Goal: Task Accomplishment & Management: Complete application form

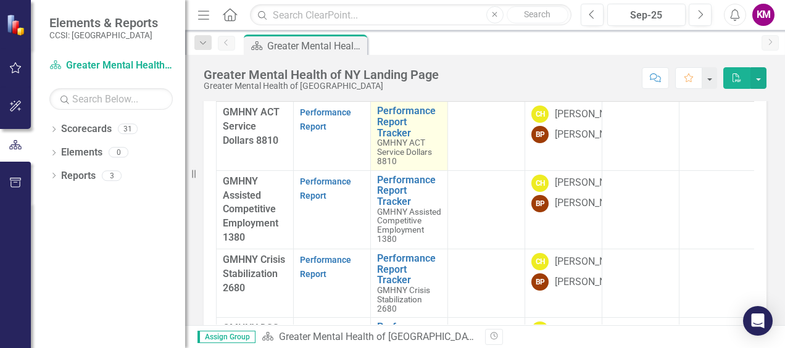
scroll to position [62, 0]
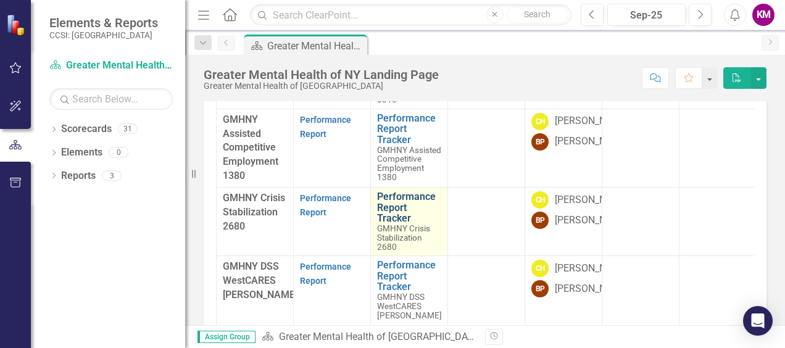
click at [393, 224] on link "Performance Report Tracker" at bounding box center [409, 207] width 64 height 33
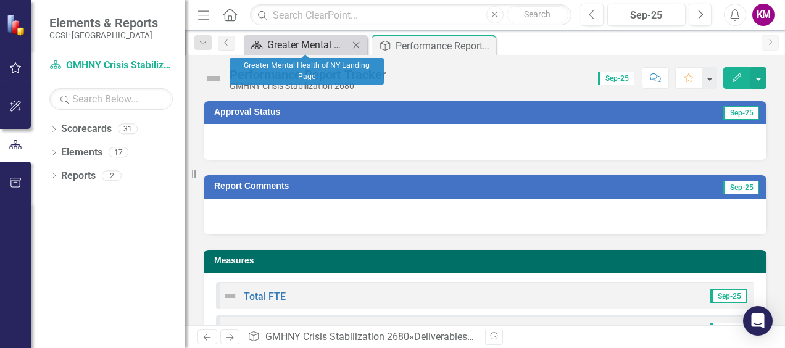
click at [343, 40] on div "Greater Mental Health of NY Landing Page" at bounding box center [307, 44] width 81 height 15
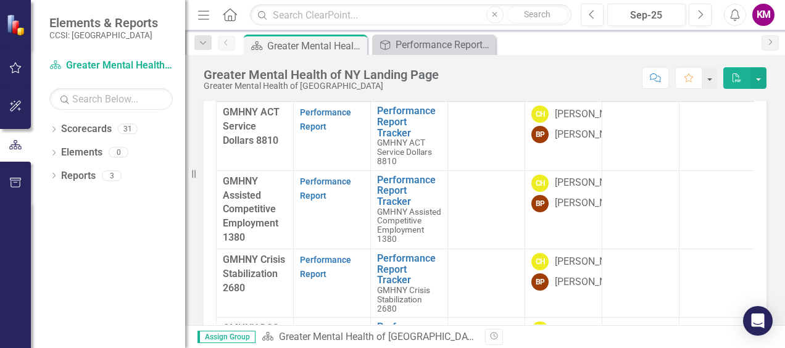
scroll to position [62, 0]
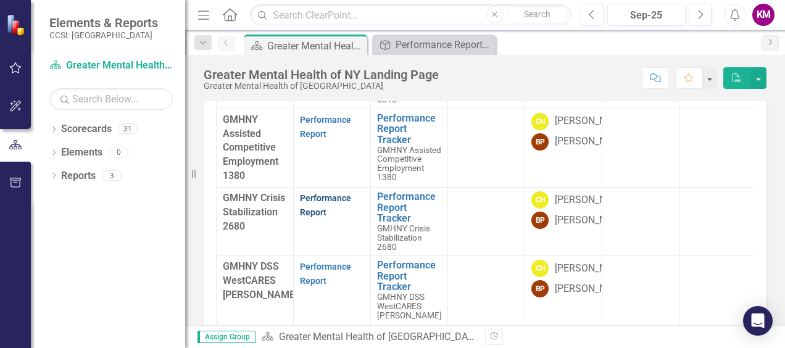
click at [320, 217] on link "Performance Report" at bounding box center [325, 205] width 51 height 24
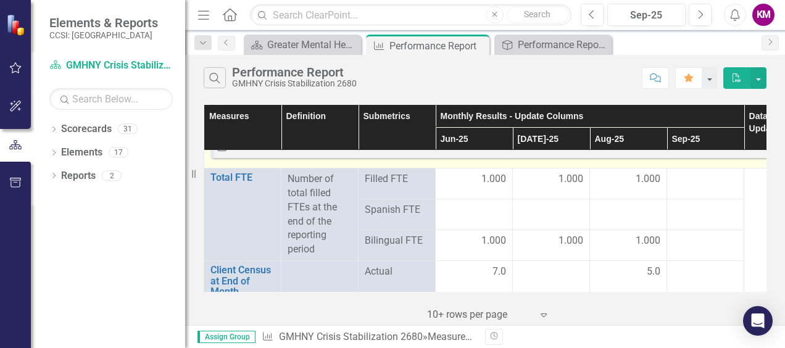
scroll to position [1728, 0]
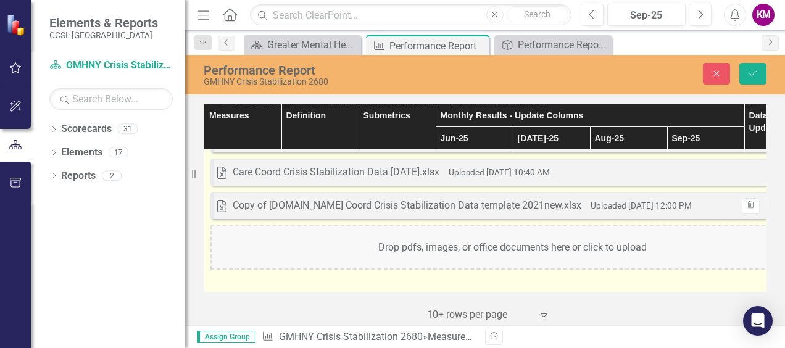
drag, startPoint x: 705, startPoint y: 223, endPoint x: 621, endPoint y: 246, distance: 87.0
click at [621, 246] on div "Drop pdfs, images, or office documents here or click to upload" at bounding box center [512, 247] width 604 height 44
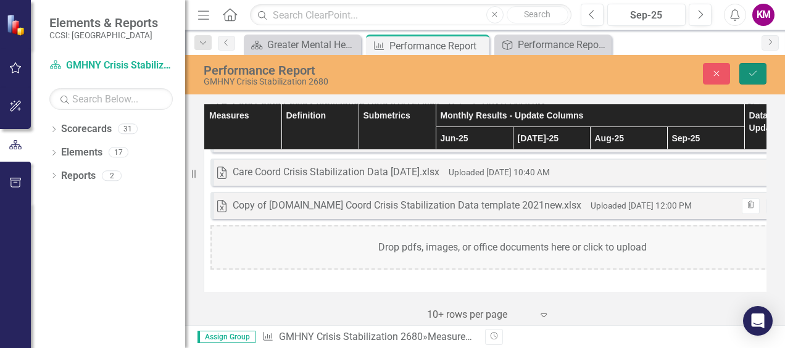
click at [757, 71] on icon "Save" at bounding box center [753, 73] width 11 height 9
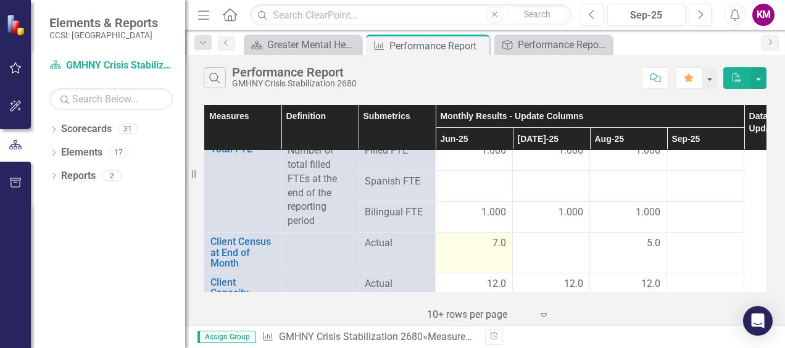
scroll to position [1790, 0]
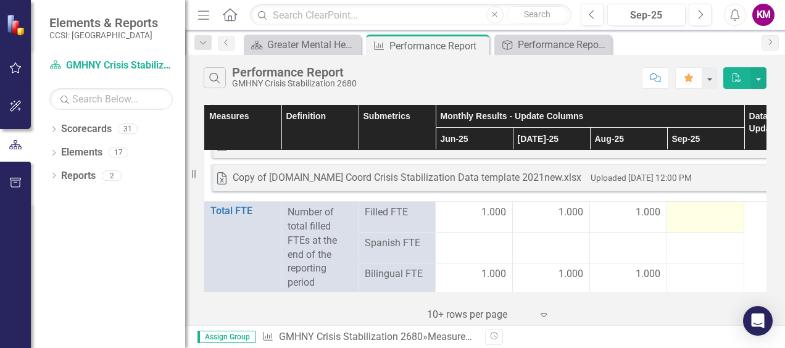
click at [688, 210] on div at bounding box center [705, 213] width 64 height 15
click at [689, 212] on div at bounding box center [705, 213] width 64 height 15
click at [689, 214] on div at bounding box center [705, 213] width 64 height 15
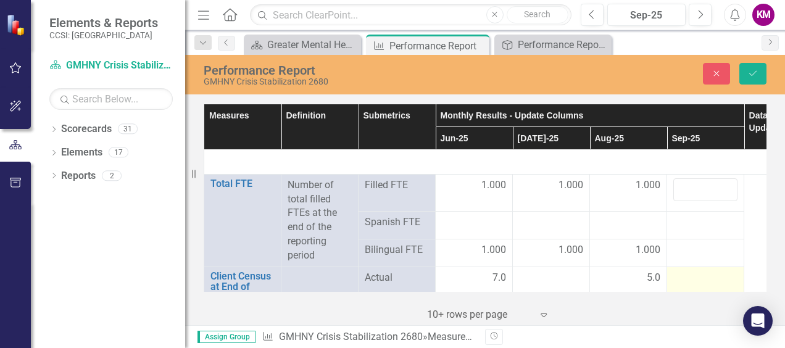
scroll to position [1914, 0]
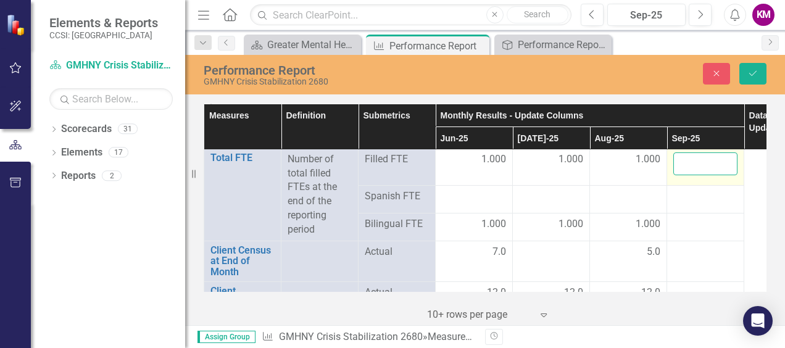
click at [690, 159] on input "number" at bounding box center [705, 163] width 64 height 23
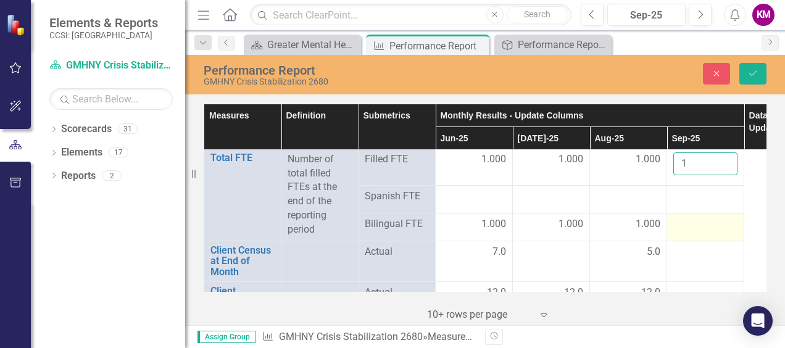
type input "1"
click at [681, 231] on td at bounding box center [705, 227] width 77 height 28
click at [681, 230] on td at bounding box center [705, 227] width 77 height 28
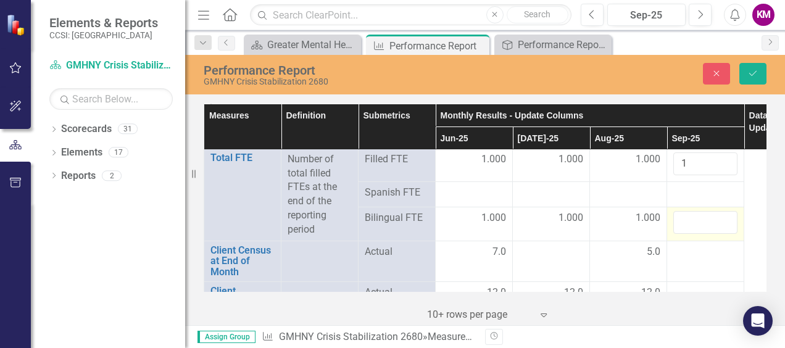
click at [681, 228] on input "number" at bounding box center [705, 222] width 64 height 23
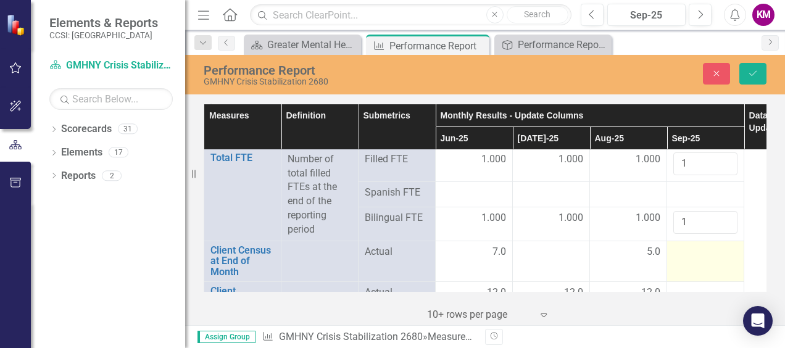
type input "1"
click at [686, 256] on div at bounding box center [705, 252] width 64 height 15
click at [695, 256] on input "number" at bounding box center [705, 256] width 64 height 23
click at [707, 248] on input "6" at bounding box center [705, 256] width 64 height 23
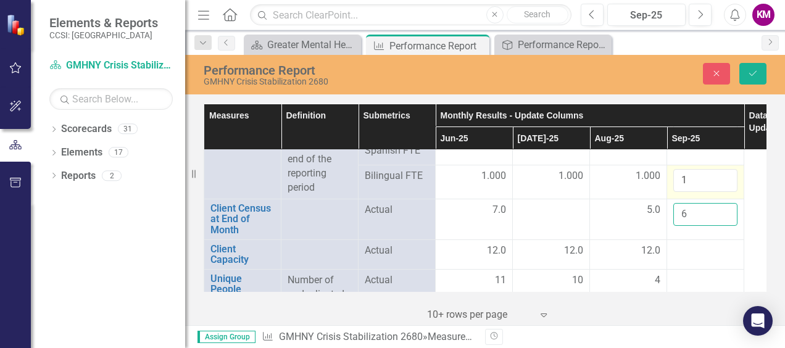
scroll to position [1975, 0]
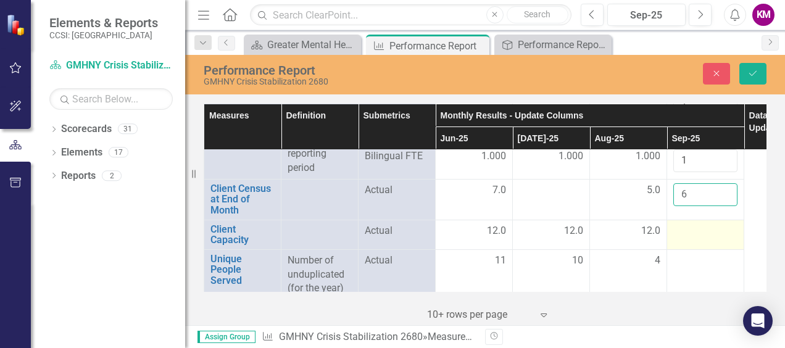
type input "6"
click at [693, 230] on div at bounding box center [705, 231] width 64 height 15
click at [693, 230] on input "number" at bounding box center [705, 235] width 64 height 23
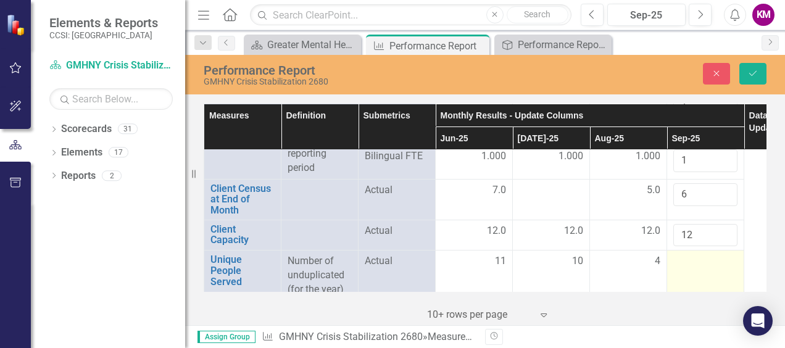
type input "12"
click at [689, 259] on div at bounding box center [705, 261] width 64 height 15
click at [690, 259] on div at bounding box center [705, 261] width 64 height 15
click at [691, 260] on input "number" at bounding box center [705, 265] width 64 height 23
type input "-1"
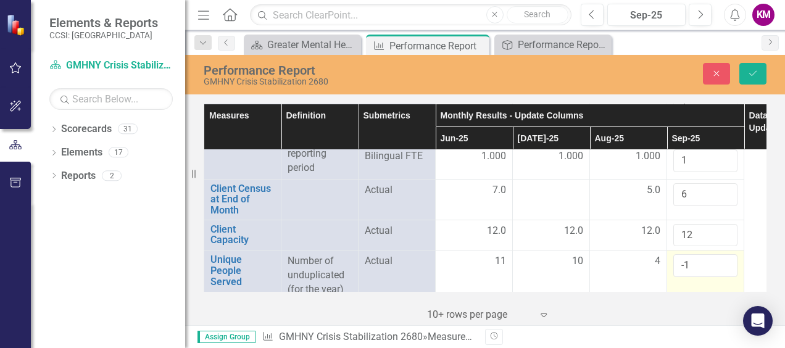
scroll to position [2037, 0]
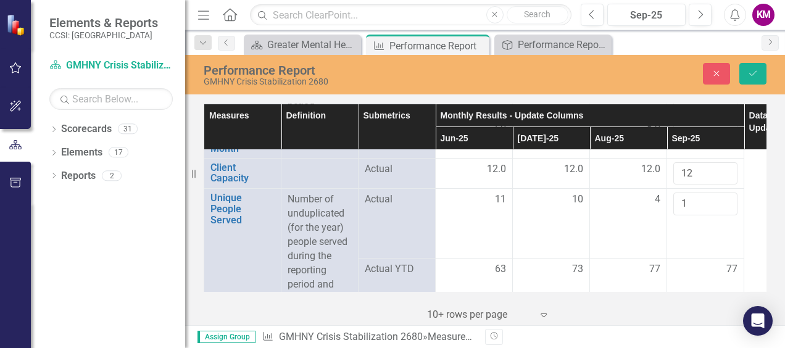
type input "1"
click at [698, 273] on div "77" at bounding box center [705, 269] width 64 height 15
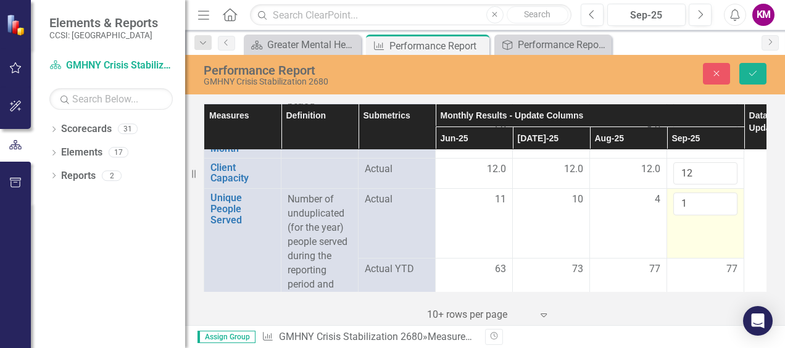
scroll to position [2099, 0]
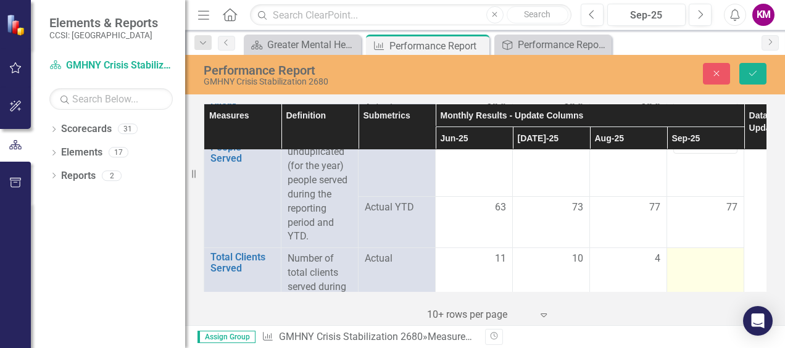
click at [701, 257] on div at bounding box center [705, 259] width 64 height 15
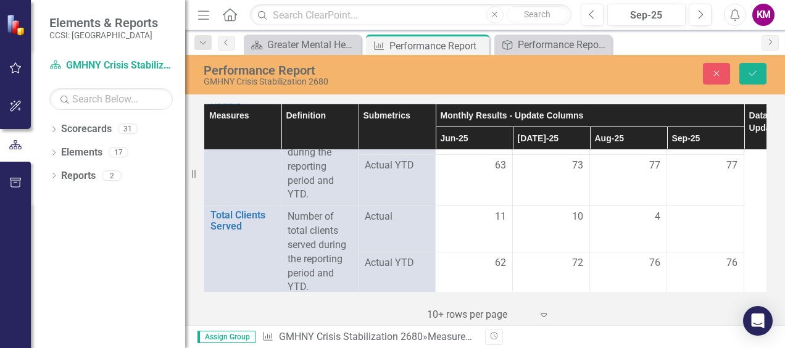
scroll to position [2160, 0]
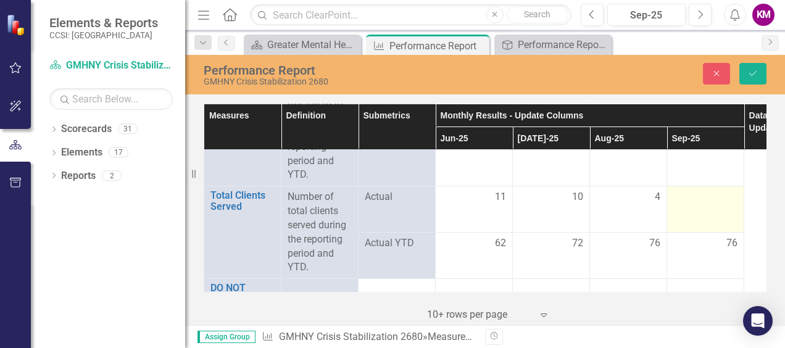
click at [692, 203] on td at bounding box center [705, 209] width 77 height 46
click at [691, 200] on td at bounding box center [705, 209] width 77 height 46
click at [691, 199] on div at bounding box center [705, 201] width 64 height 23
type input "6"
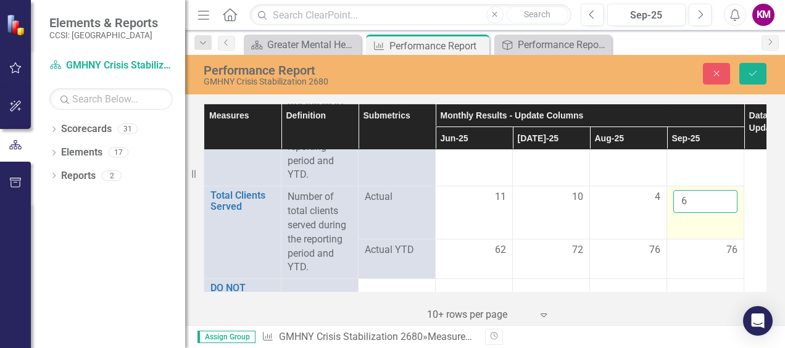
click at [714, 221] on td "6" at bounding box center [705, 212] width 77 height 53
click at [698, 251] on div "76" at bounding box center [705, 250] width 64 height 14
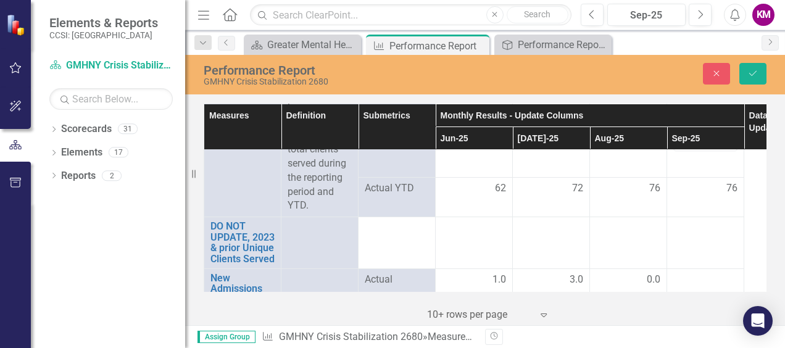
scroll to position [2284, 0]
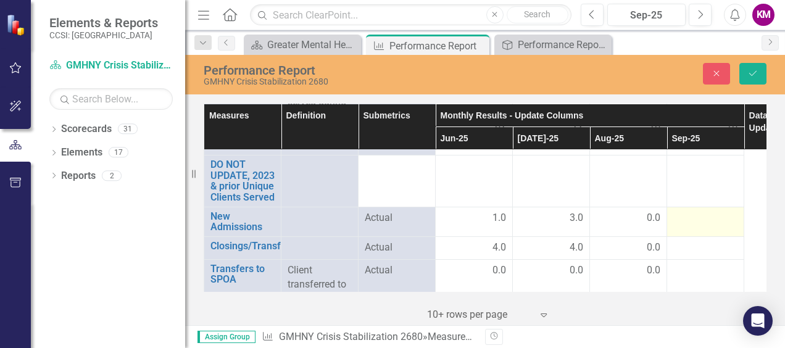
click at [675, 219] on div at bounding box center [705, 218] width 64 height 15
click at [676, 219] on div at bounding box center [705, 218] width 64 height 15
click at [677, 219] on input "number" at bounding box center [705, 222] width 64 height 23
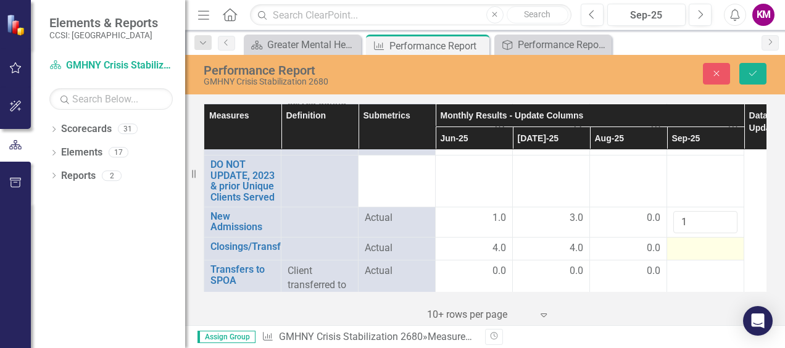
type input "1"
click at [688, 247] on div at bounding box center [705, 248] width 64 height 15
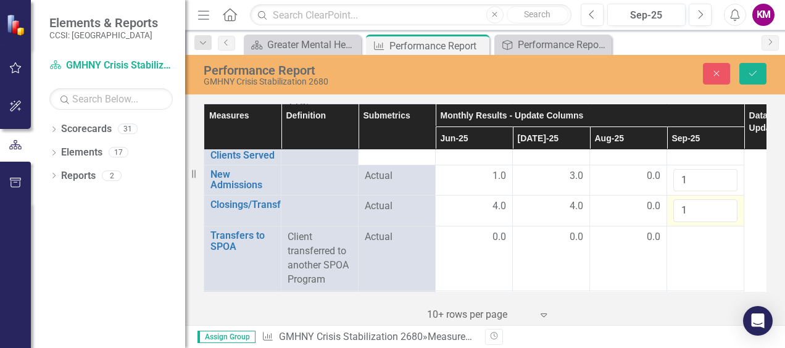
scroll to position [2346, 0]
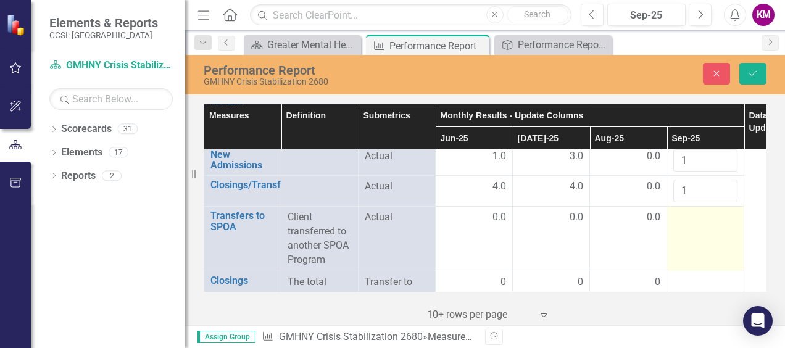
type input "1"
click at [680, 224] on td at bounding box center [705, 239] width 77 height 64
click at [680, 225] on td at bounding box center [705, 239] width 77 height 64
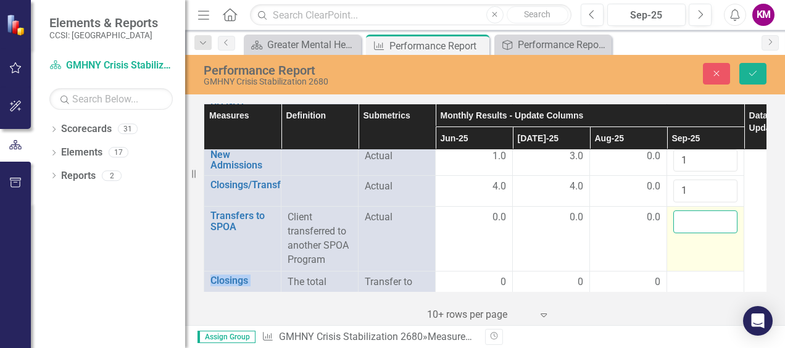
click at [686, 220] on input "number" at bounding box center [705, 221] width 64 height 23
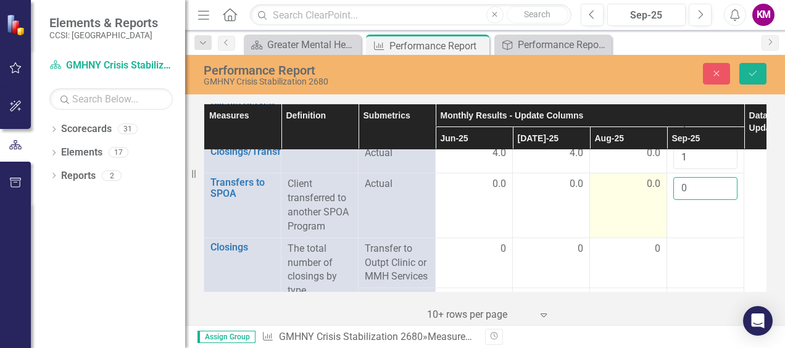
scroll to position [2407, 0]
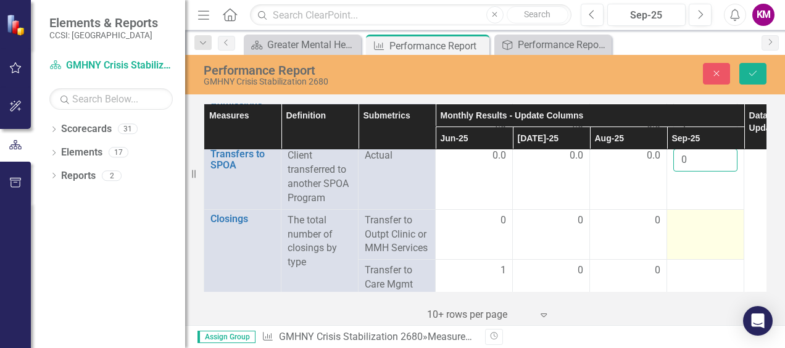
type input "0"
click at [692, 215] on div at bounding box center [705, 221] width 64 height 15
click at [693, 215] on input "number" at bounding box center [705, 225] width 64 height 23
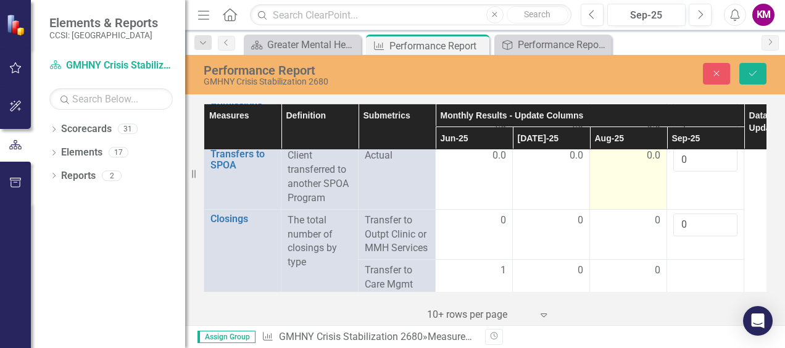
scroll to position [2469, 0]
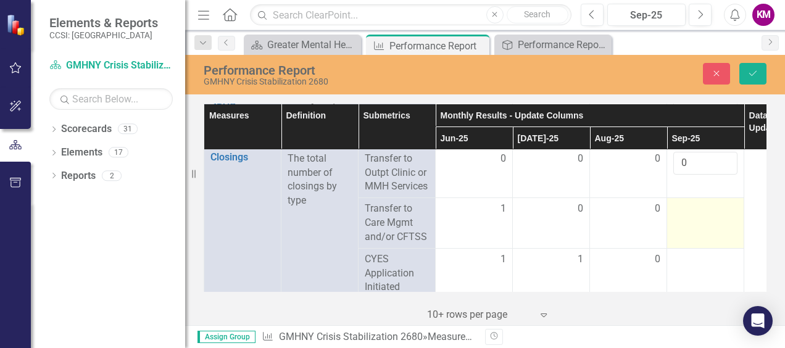
type input "0"
click at [691, 214] on td at bounding box center [705, 223] width 77 height 51
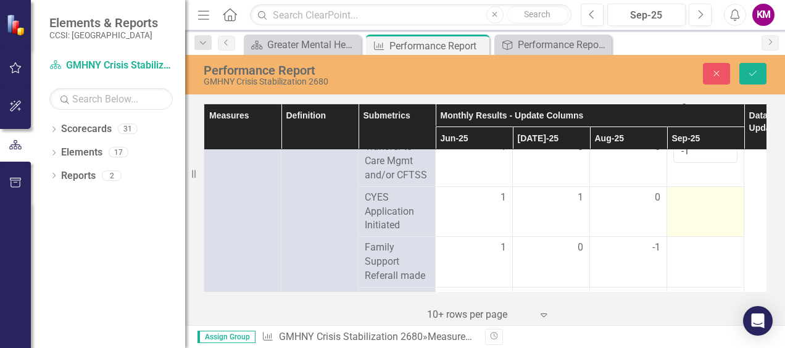
type input "-1"
click at [684, 200] on div at bounding box center [705, 198] width 64 height 15
click at [685, 200] on input "number" at bounding box center [705, 202] width 64 height 23
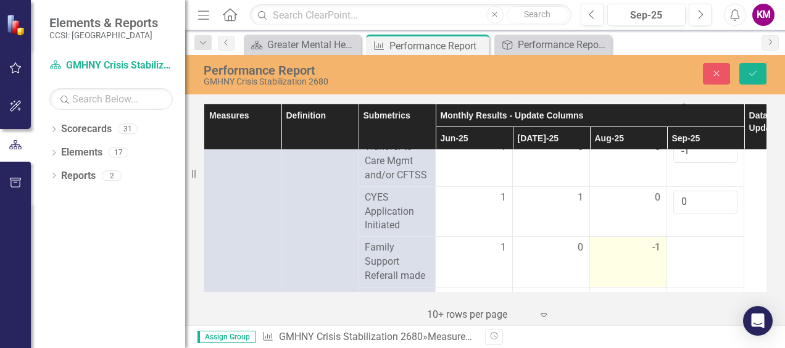
type input "0"
click at [658, 241] on span "-1" at bounding box center [656, 248] width 8 height 14
click at [656, 246] on span "-1" at bounding box center [656, 248] width 8 height 14
click at [643, 252] on td "-1" at bounding box center [628, 262] width 77 height 51
click at [649, 243] on div "-1" at bounding box center [628, 248] width 64 height 14
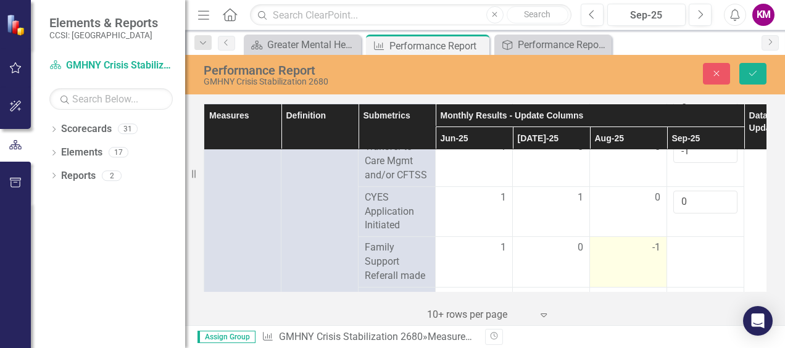
click at [651, 243] on div "-1" at bounding box center [628, 248] width 64 height 14
click at [653, 242] on span "-1" at bounding box center [656, 248] width 8 height 14
click at [654, 242] on span "-1" at bounding box center [656, 248] width 8 height 14
click at [616, 246] on input "-1" at bounding box center [628, 252] width 64 height 23
type input "0"
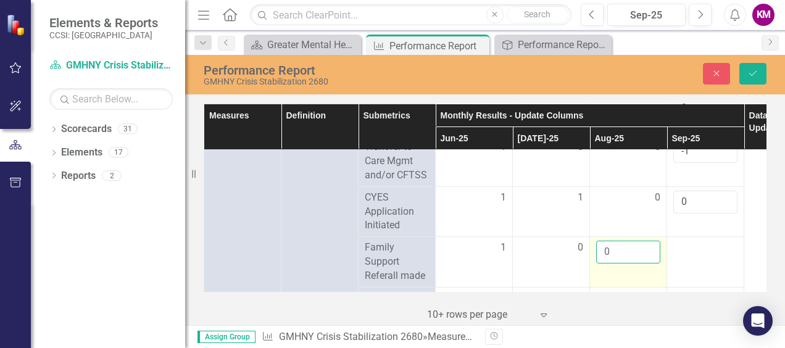
click at [651, 241] on input "0" at bounding box center [628, 252] width 64 height 23
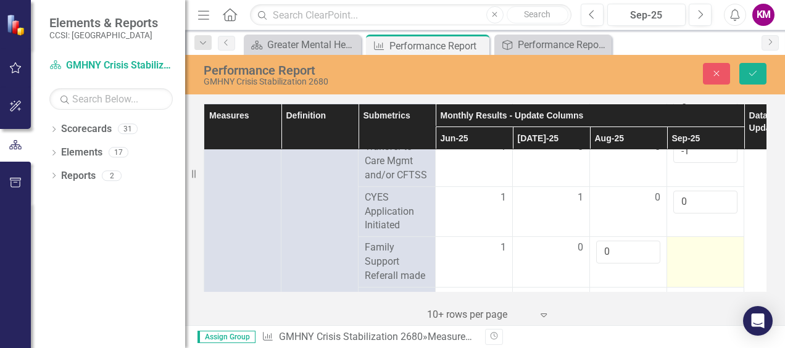
click at [687, 246] on div at bounding box center [705, 248] width 64 height 15
click at [687, 247] on div at bounding box center [705, 248] width 64 height 15
click at [687, 247] on input "number" at bounding box center [705, 252] width 64 height 23
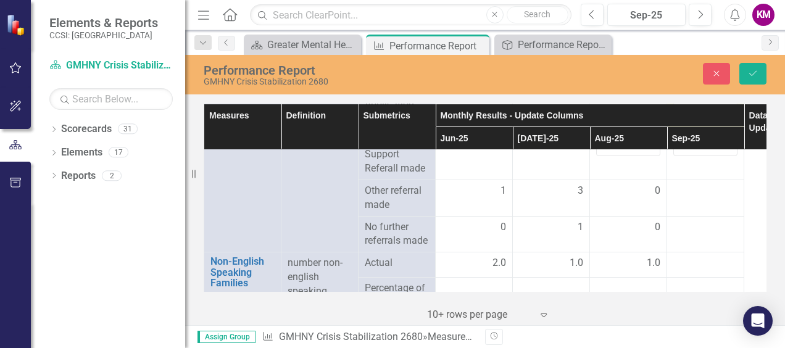
scroll to position [2654, 0]
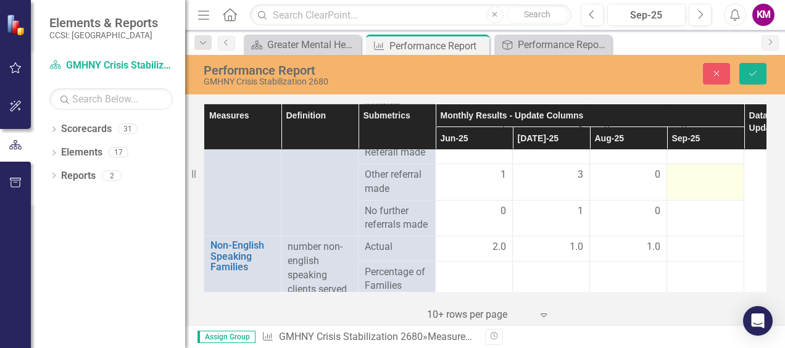
type input "0"
click at [689, 177] on div at bounding box center [705, 175] width 64 height 15
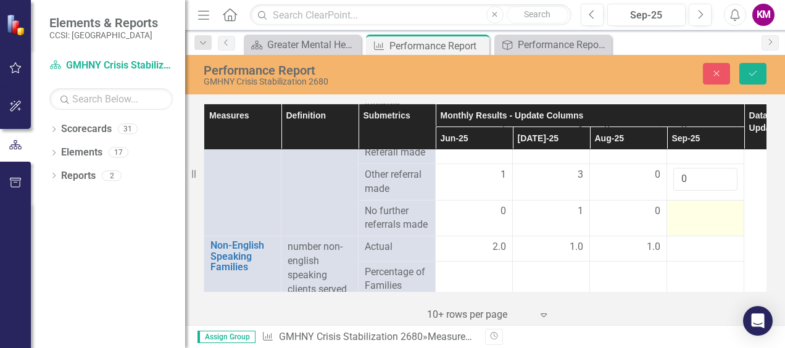
type input "0"
click at [692, 209] on div at bounding box center [705, 211] width 64 height 15
click at [692, 209] on input "number" at bounding box center [705, 215] width 64 height 23
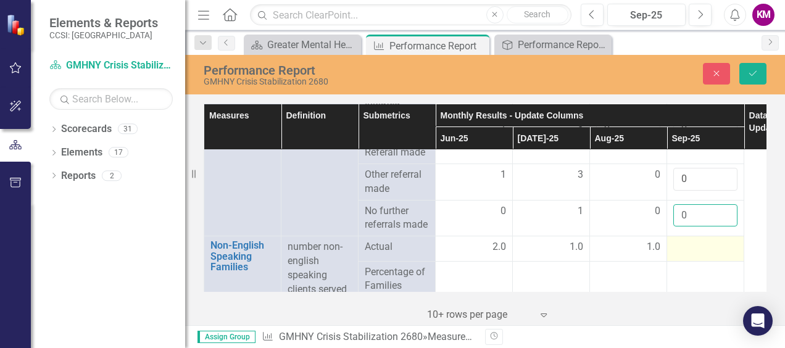
type input "0"
drag, startPoint x: 685, startPoint y: 246, endPoint x: 685, endPoint y: 239, distance: 6.2
click at [685, 240] on div at bounding box center [705, 247] width 64 height 15
click at [686, 240] on div at bounding box center [705, 247] width 64 height 15
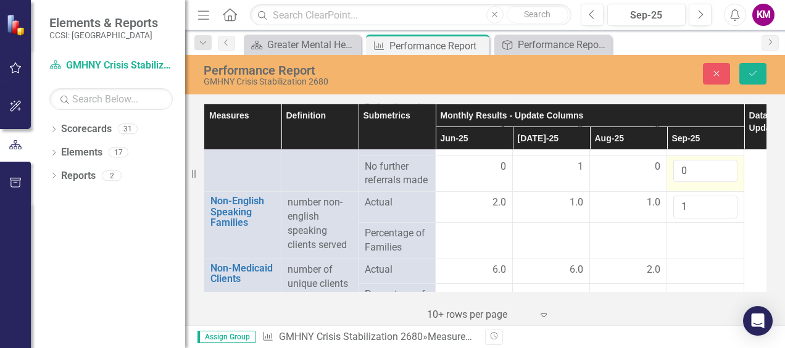
scroll to position [2716, 0]
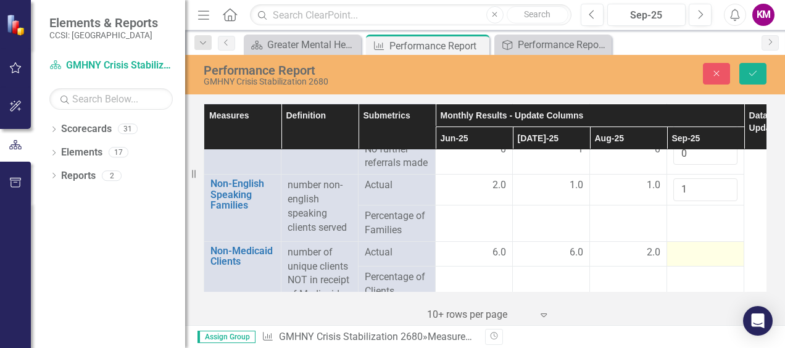
type input "1"
click at [690, 246] on div at bounding box center [705, 253] width 64 height 15
click at [689, 246] on div at bounding box center [705, 253] width 64 height 15
click at [689, 246] on input "number" at bounding box center [705, 257] width 64 height 23
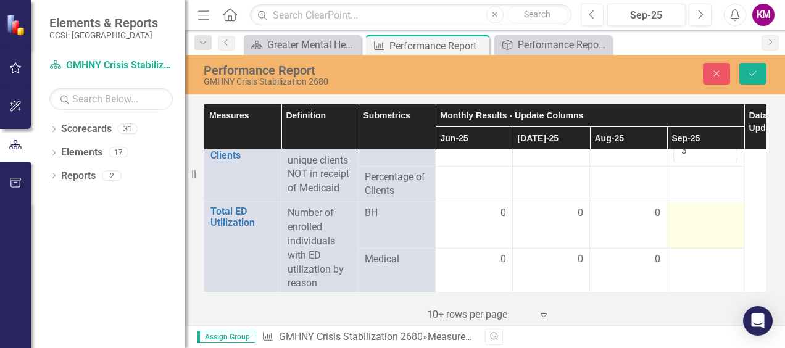
scroll to position [2839, 0]
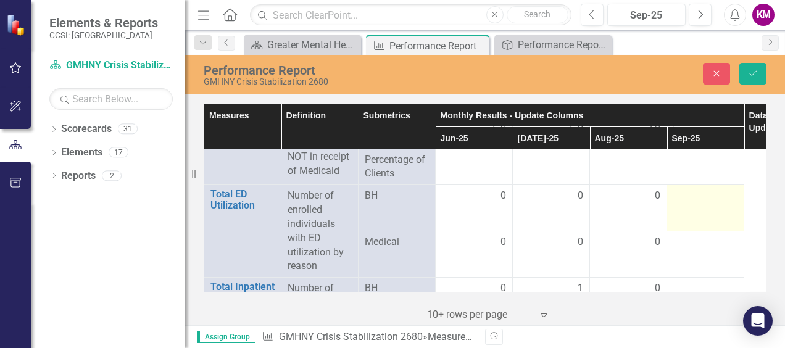
type input "3"
click at [686, 193] on div at bounding box center [705, 196] width 64 height 15
click at [688, 193] on input "number" at bounding box center [705, 200] width 64 height 23
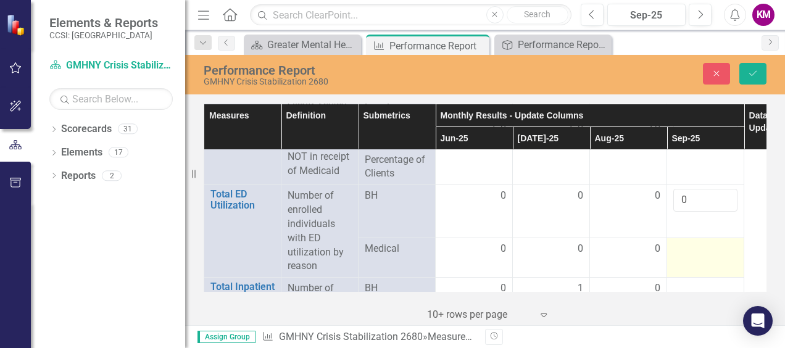
type input "0"
click at [702, 242] on div at bounding box center [705, 249] width 64 height 15
click at [702, 239] on input "number" at bounding box center [705, 246] width 64 height 23
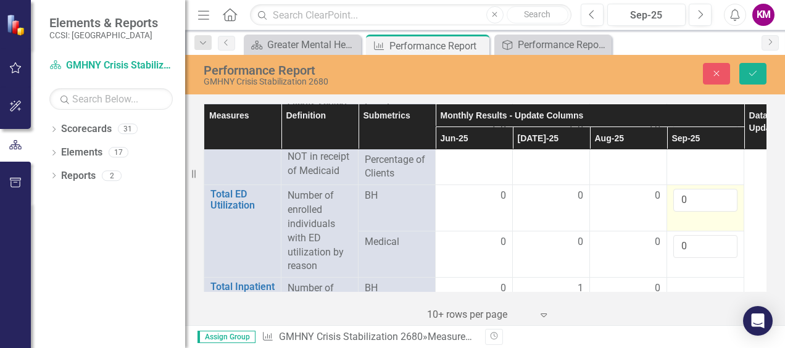
scroll to position [2901, 0]
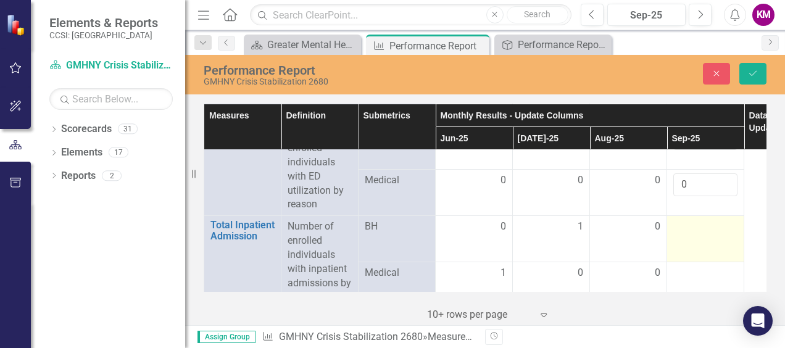
type input "0"
click at [698, 220] on div at bounding box center [705, 227] width 64 height 15
click at [698, 220] on input "number" at bounding box center [705, 231] width 64 height 23
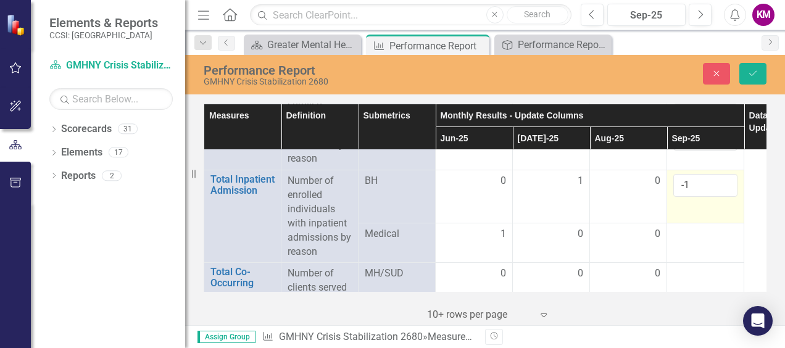
scroll to position [2963, 0]
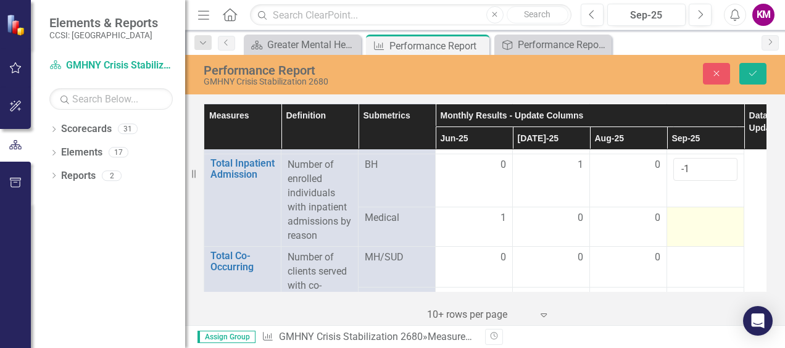
type input "-1"
click at [699, 211] on div at bounding box center [705, 218] width 64 height 15
click at [701, 211] on div at bounding box center [705, 218] width 64 height 15
click at [701, 211] on input "number" at bounding box center [705, 215] width 64 height 23
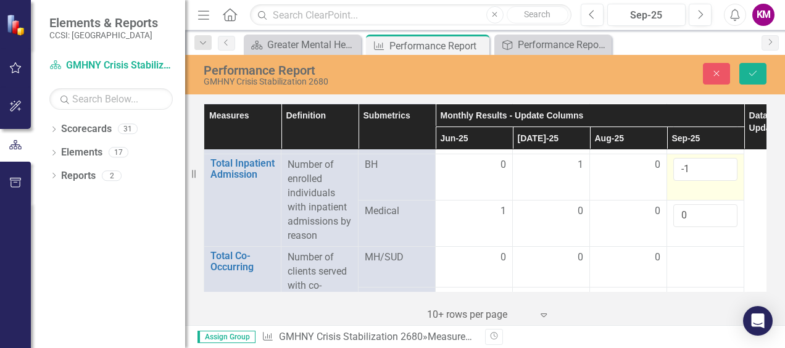
type input "0"
click at [694, 159] on input "-1" at bounding box center [705, 169] width 64 height 23
type input "0"
click at [723, 158] on input "0" at bounding box center [705, 169] width 64 height 23
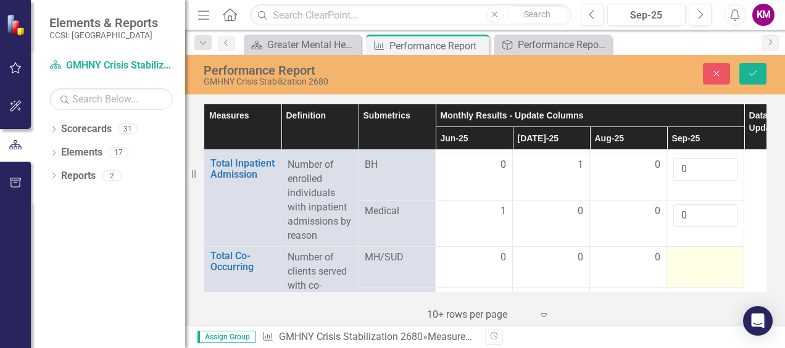
click at [694, 254] on div at bounding box center [705, 258] width 64 height 15
click at [694, 254] on input "number" at bounding box center [705, 262] width 64 height 23
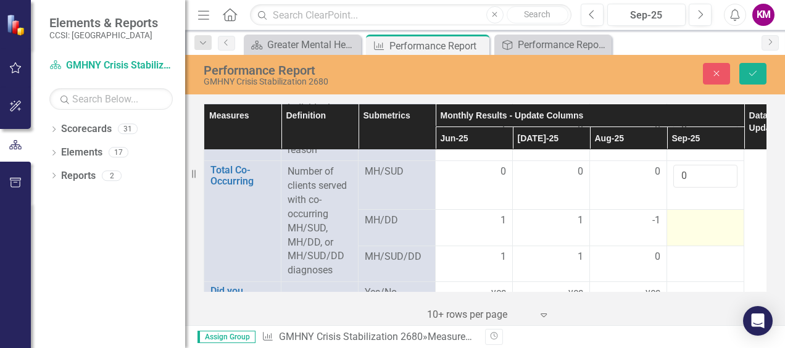
scroll to position [3086, 0]
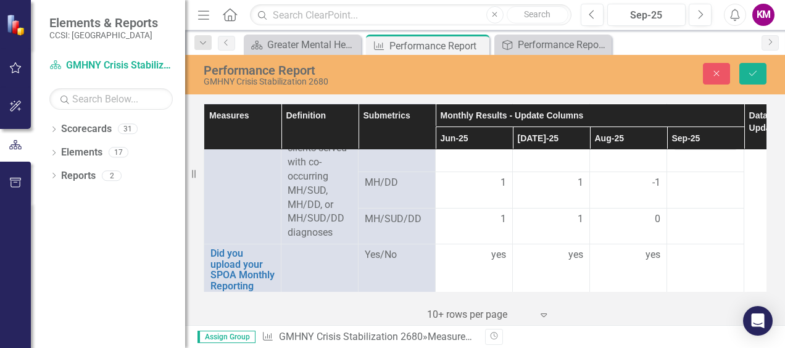
type input "0"
click at [698, 181] on div at bounding box center [705, 183] width 64 height 15
click at [699, 181] on div at bounding box center [705, 183] width 64 height 15
click at [699, 180] on input "number" at bounding box center [705, 183] width 64 height 23
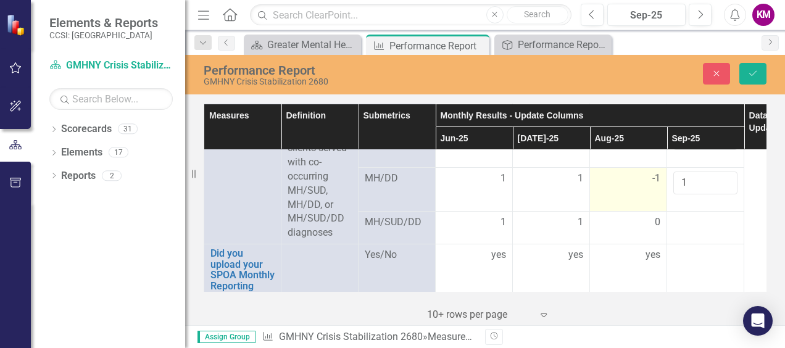
type input "1"
click at [656, 172] on span "-1" at bounding box center [656, 179] width 8 height 14
drag, startPoint x: 656, startPoint y: 172, endPoint x: 649, endPoint y: 170, distance: 6.4
click at [649, 172] on input "0" at bounding box center [628, 183] width 64 height 23
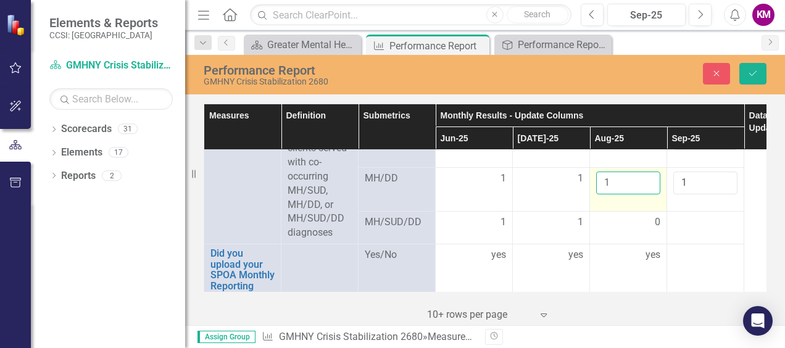
type input "1"
click at [649, 172] on input "1" at bounding box center [628, 183] width 64 height 23
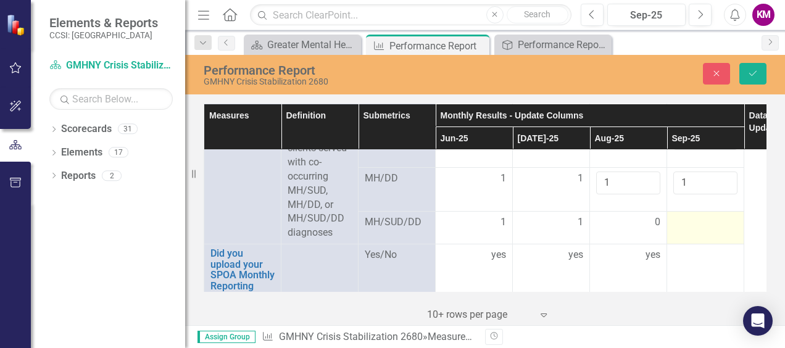
click at [700, 219] on div at bounding box center [705, 222] width 64 height 15
click at [700, 217] on div at bounding box center [705, 222] width 64 height 15
click at [700, 217] on input "number" at bounding box center [705, 219] width 64 height 23
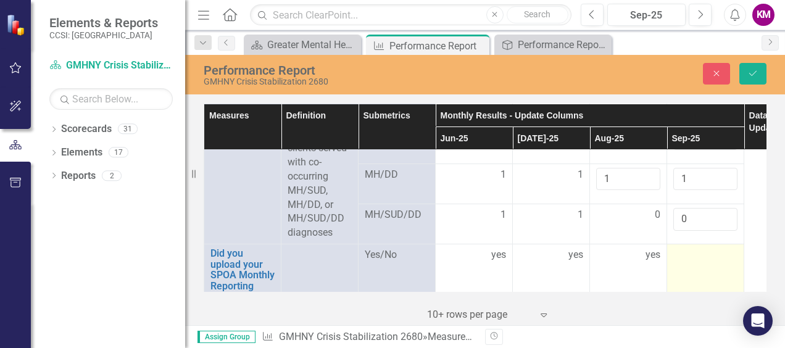
type input "0"
click at [681, 254] on div at bounding box center [705, 255] width 64 height 15
click at [681, 253] on div at bounding box center [705, 255] width 64 height 15
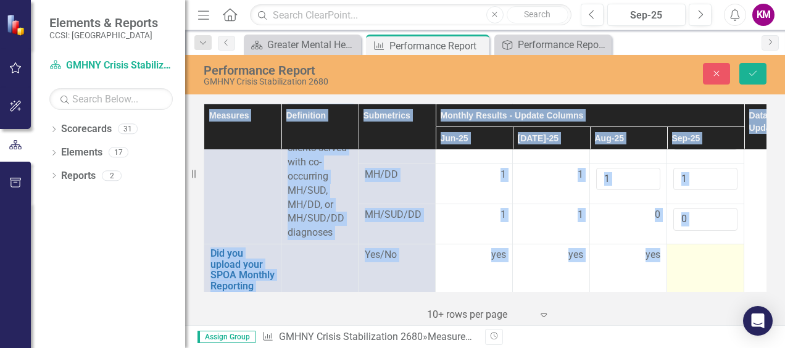
click at [681, 253] on div at bounding box center [705, 255] width 64 height 15
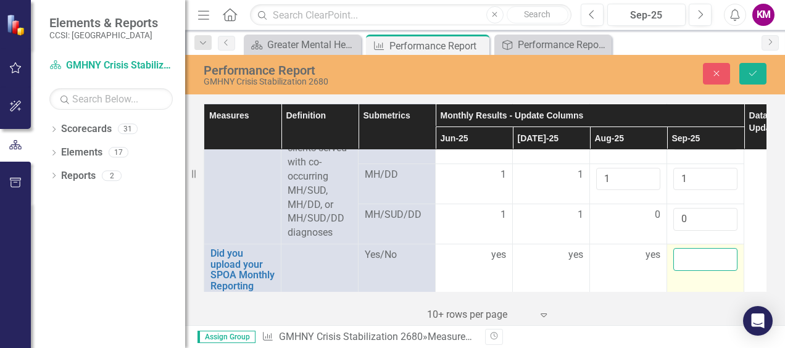
click at [681, 253] on input "text" at bounding box center [705, 259] width 64 height 23
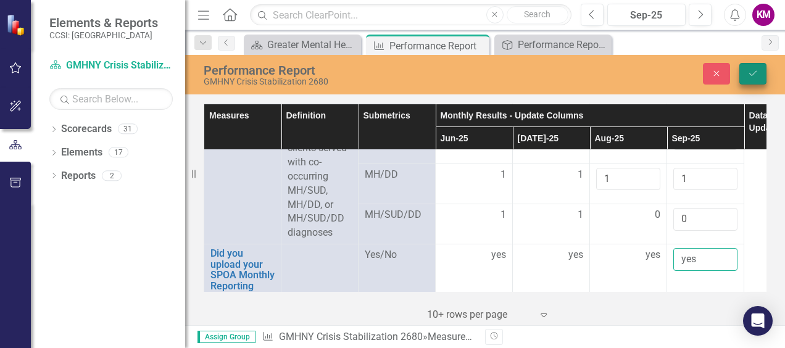
type input "yes"
click at [751, 75] on icon "Save" at bounding box center [753, 73] width 11 height 9
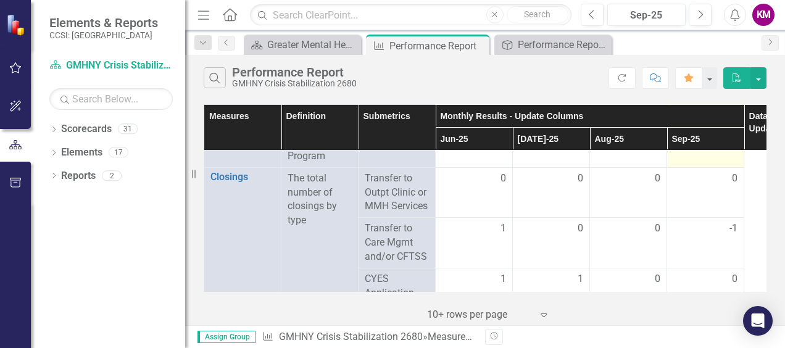
scroll to position [2346, 0]
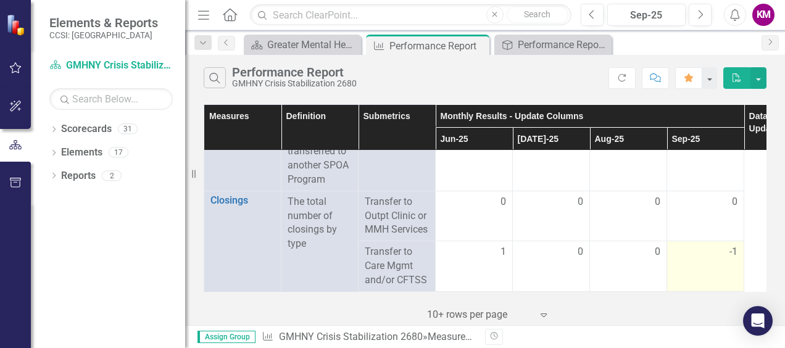
click at [696, 248] on div "-1" at bounding box center [705, 252] width 64 height 14
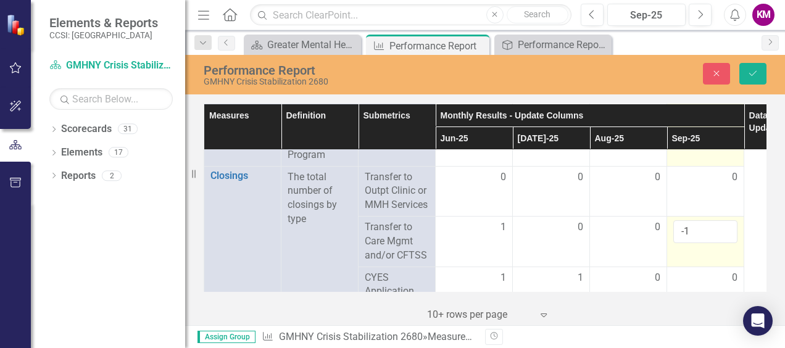
scroll to position [2469, 0]
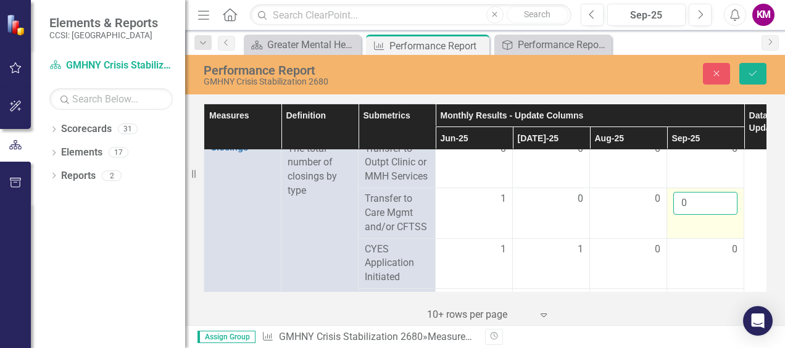
type input "0"
click at [722, 194] on input "0" at bounding box center [705, 203] width 64 height 23
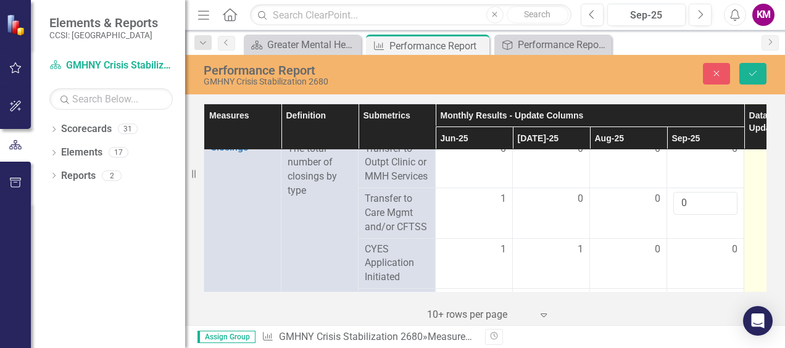
click at [749, 220] on td at bounding box center [782, 251] width 77 height 1316
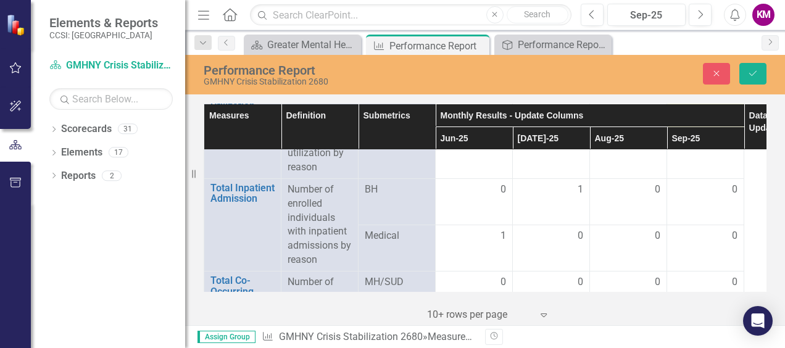
scroll to position [2963, 0]
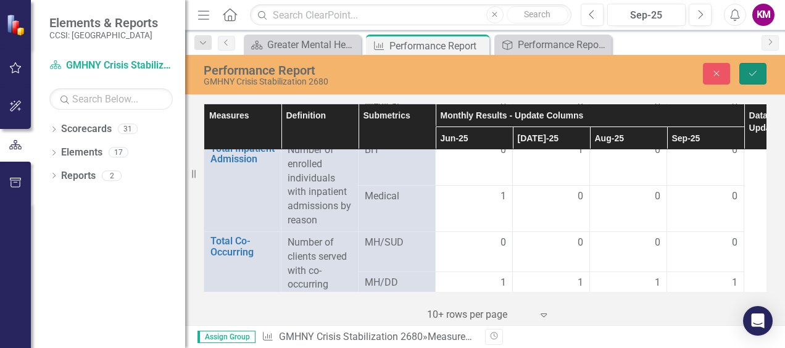
click at [753, 72] on icon "Save" at bounding box center [753, 73] width 11 height 9
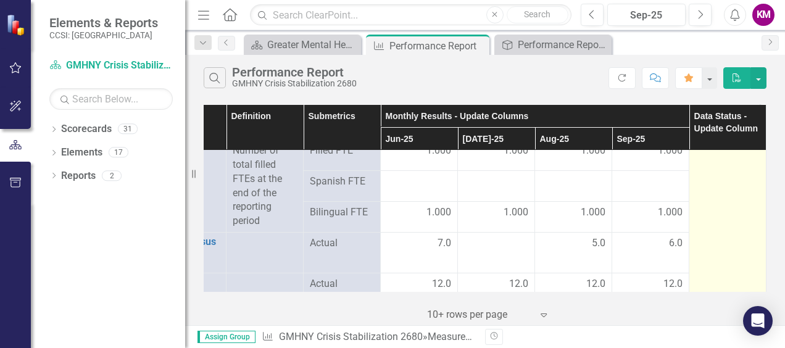
scroll to position [1790, 64]
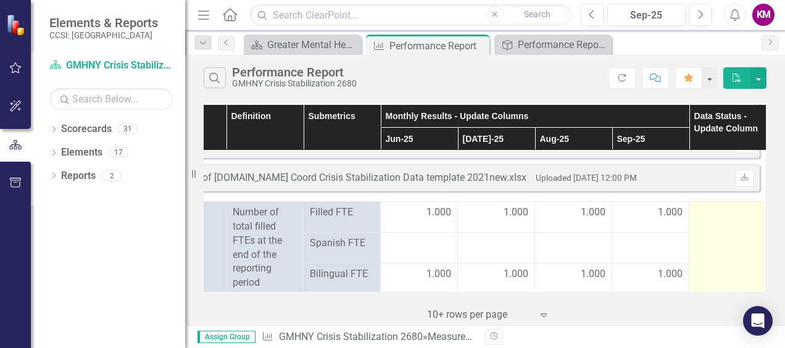
click at [699, 207] on div at bounding box center [728, 213] width 64 height 15
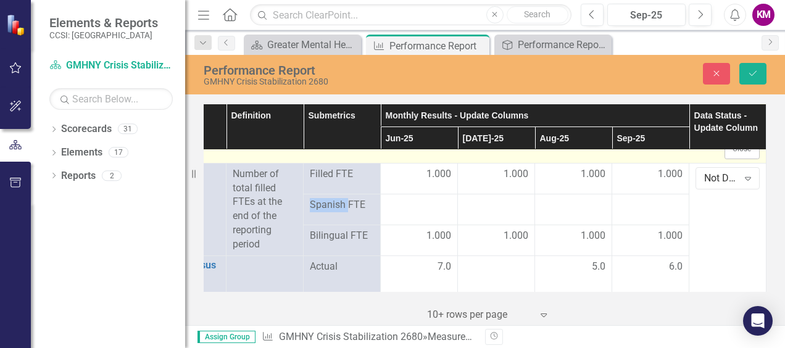
scroll to position [1914, 64]
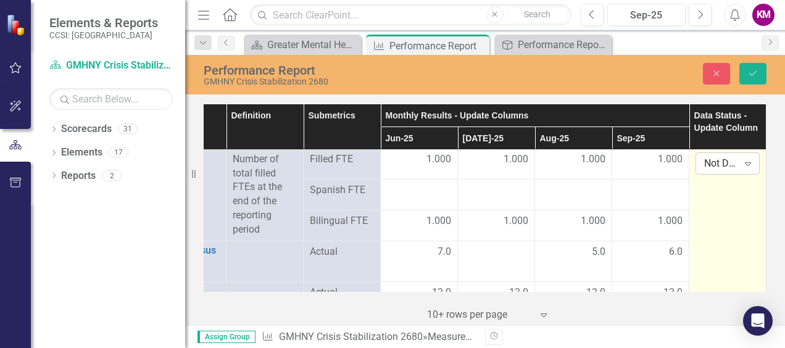
click at [742, 163] on icon "Expand" at bounding box center [748, 164] width 12 height 10
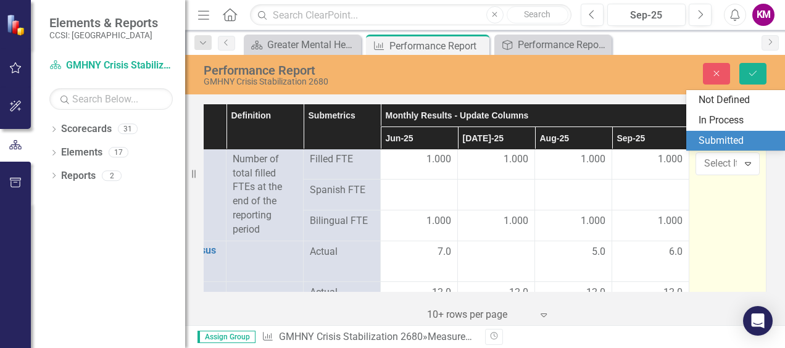
click at [718, 141] on div "Submitted" at bounding box center [738, 141] width 79 height 14
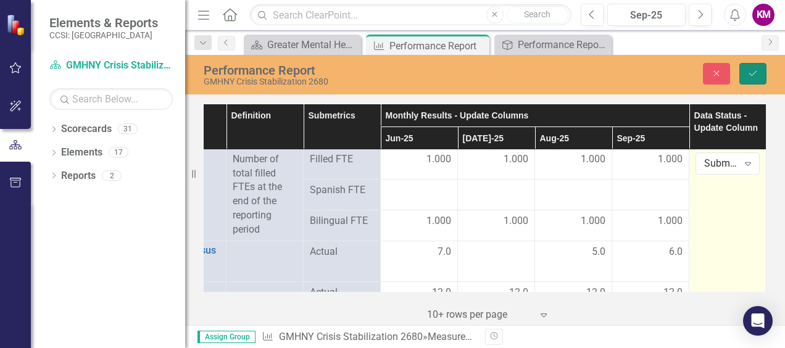
click at [751, 65] on button "Save" at bounding box center [752, 74] width 27 height 22
